Goal: Task Accomplishment & Management: Use online tool/utility

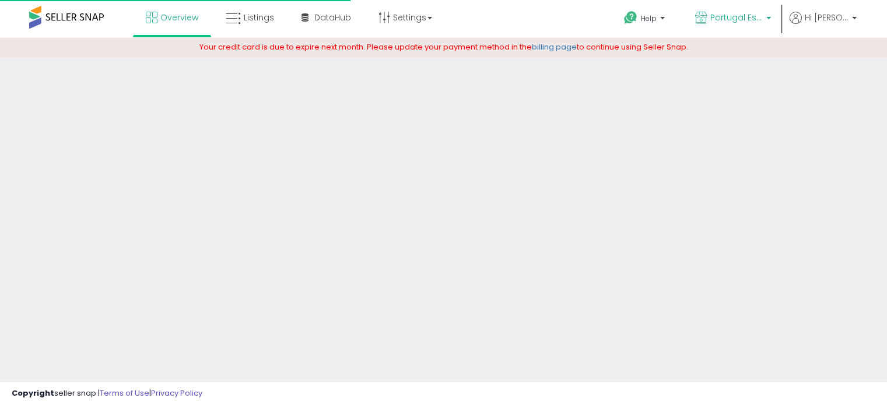
click at [761, 22] on span "Portugal Essentials UK" at bounding box center [736, 18] width 52 height 12
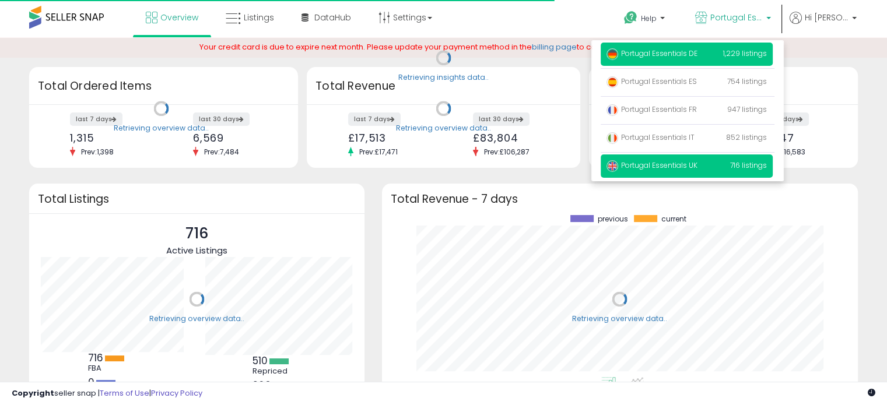
click at [694, 51] on span "Portugal Essentials DE" at bounding box center [652, 53] width 91 height 10
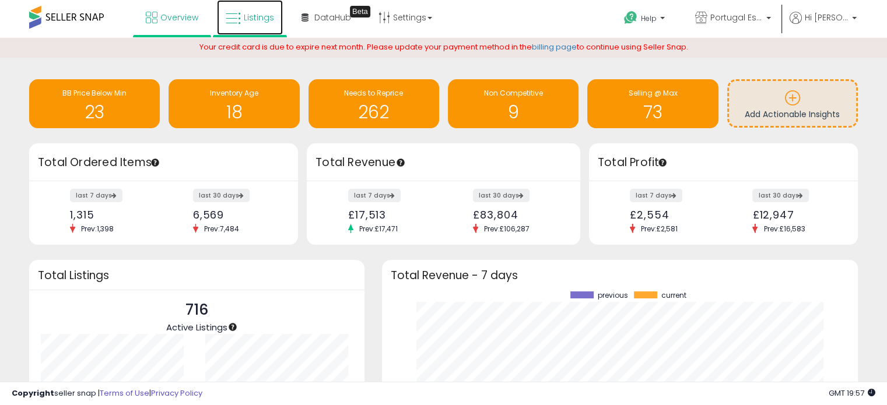
click at [241, 16] on link "Listings" at bounding box center [250, 17] width 66 height 35
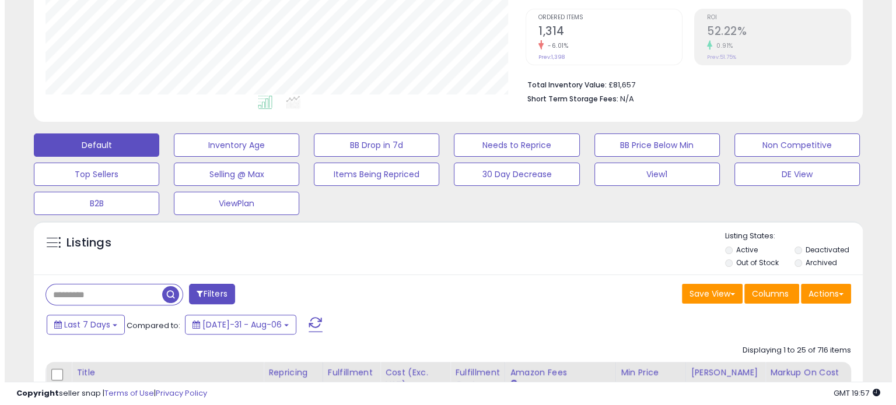
scroll to position [350, 0]
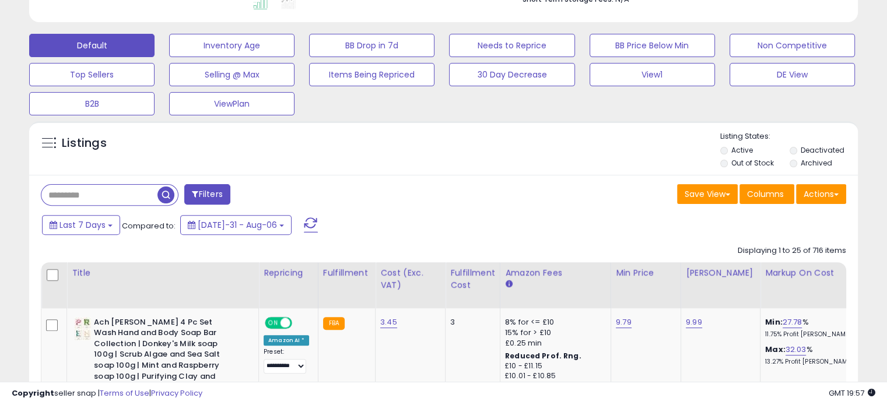
click at [131, 197] on input "text" at bounding box center [99, 195] width 116 height 20
paste input "**********"
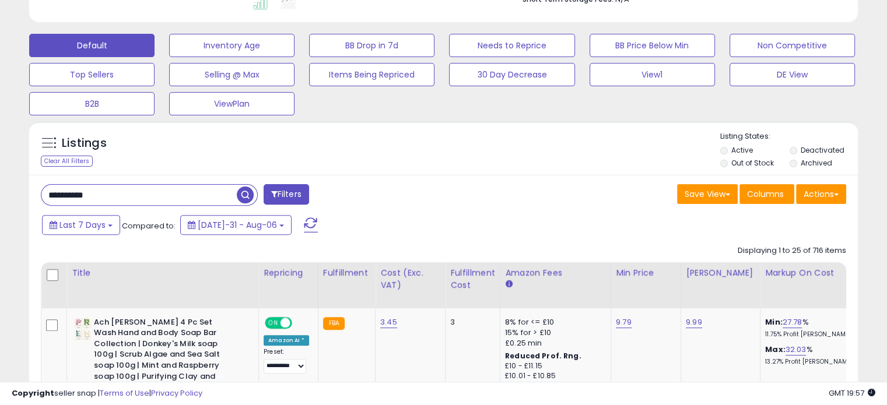
type input "**********"
click at [244, 195] on span "button" at bounding box center [245, 195] width 17 height 17
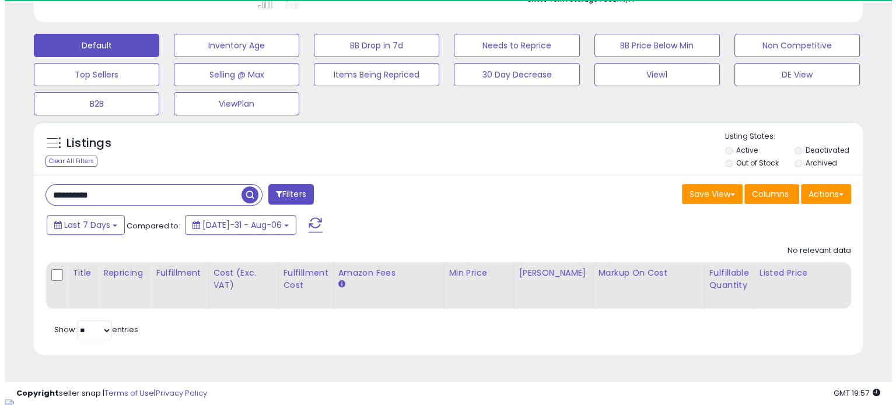
scroll to position [239, 479]
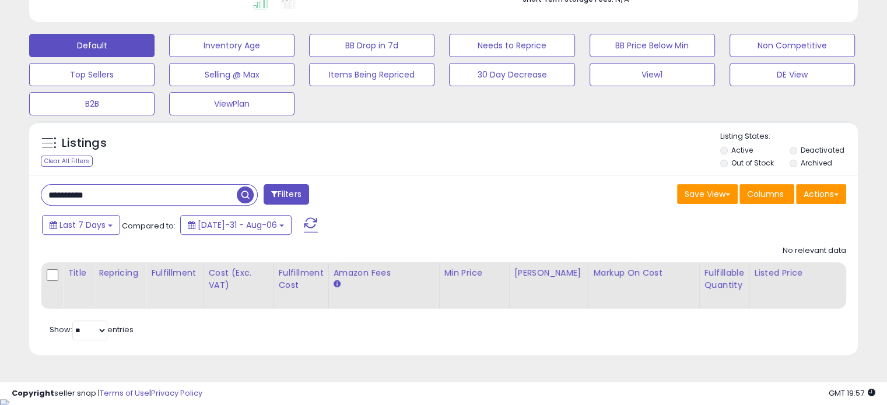
click at [831, 150] on label "Deactivated" at bounding box center [822, 150] width 44 height 10
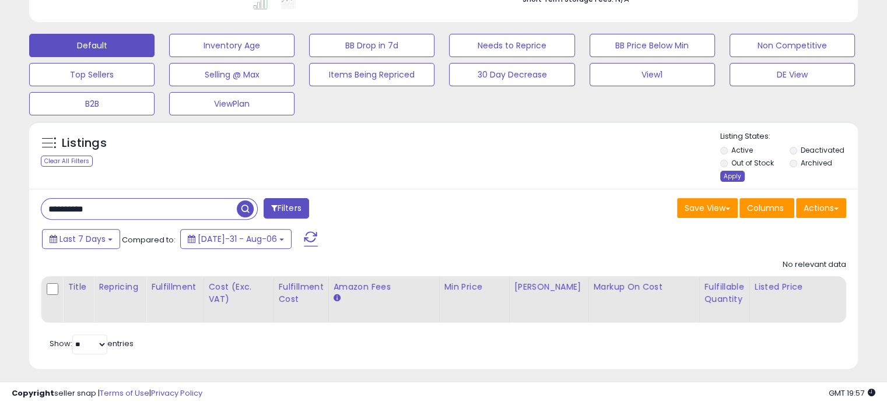
click at [727, 178] on div "Apply" at bounding box center [732, 176] width 24 height 11
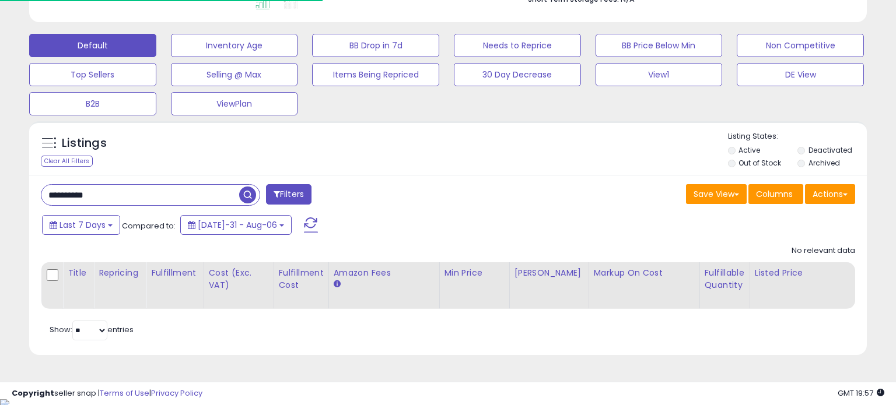
scroll to position [583072, 582831]
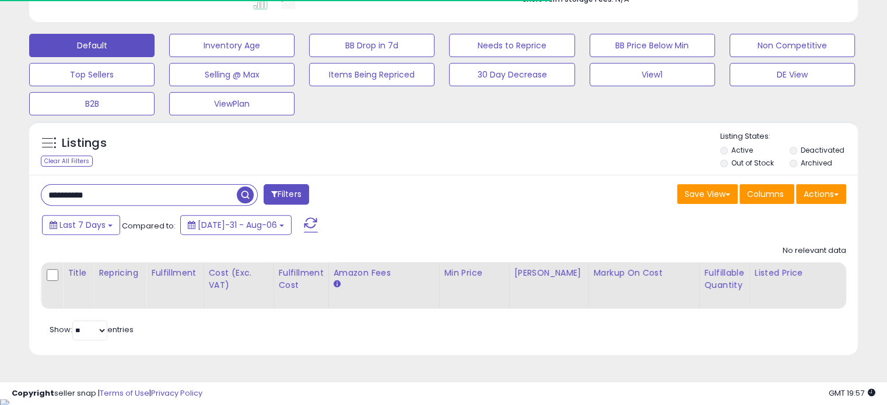
click at [248, 198] on span "button" at bounding box center [245, 195] width 17 height 17
click at [817, 164] on label "Archived" at bounding box center [815, 163] width 31 height 10
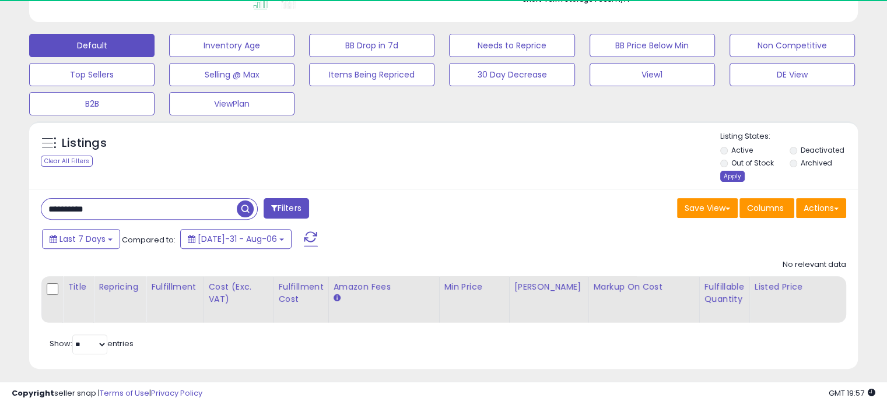
click at [729, 178] on div "Apply" at bounding box center [732, 176] width 24 height 11
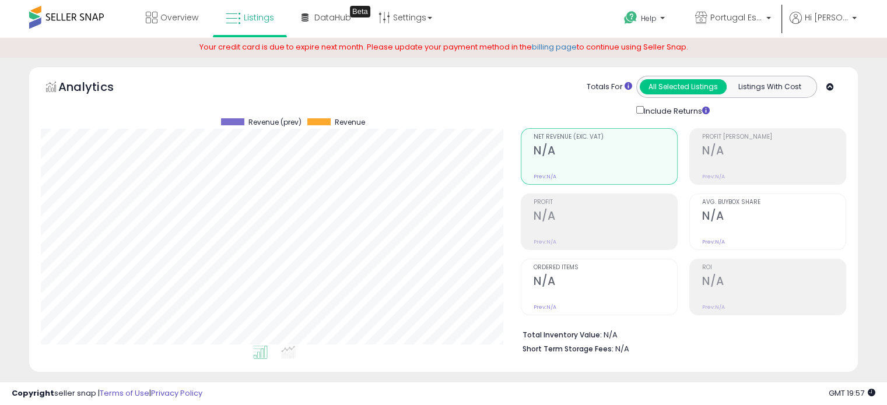
scroll to position [239, 479]
click at [756, 20] on span "Portugal Essentials UK" at bounding box center [736, 18] width 52 height 12
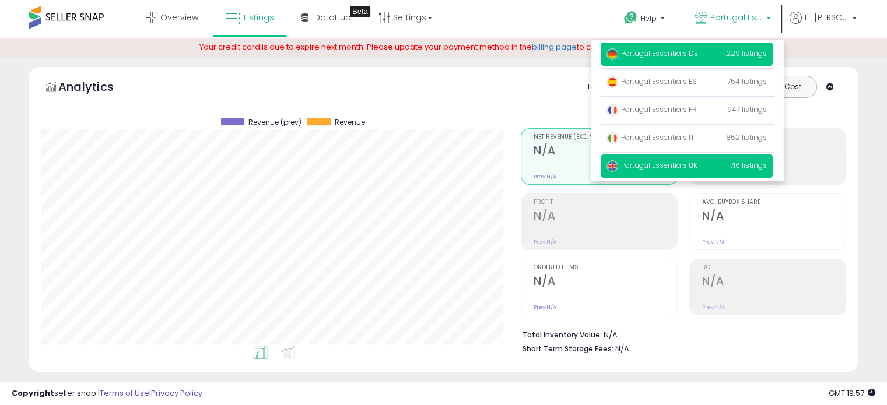
click at [685, 57] on span "Portugal Essentials DE" at bounding box center [652, 53] width 91 height 10
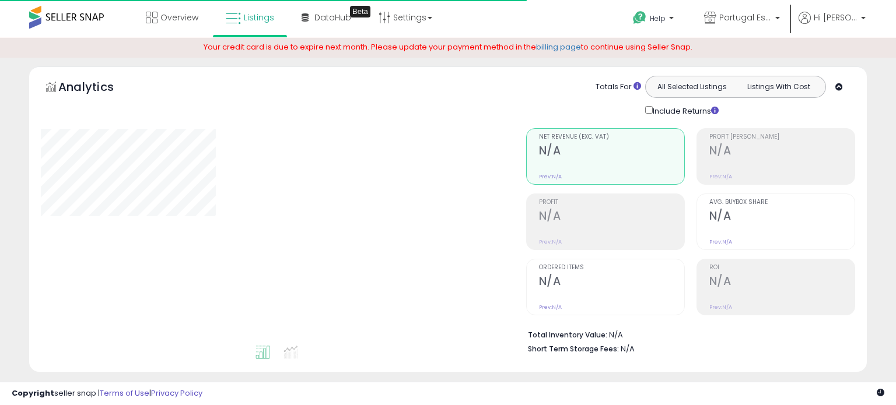
type input "**********"
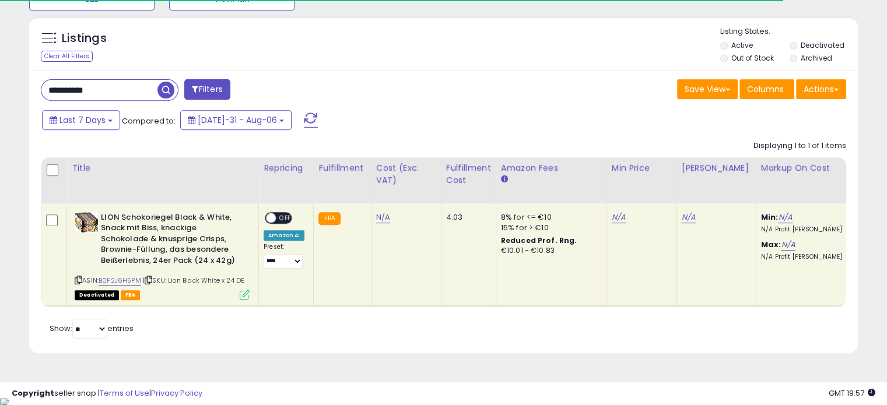
scroll to position [239, 479]
